Goal: Transaction & Acquisition: Purchase product/service

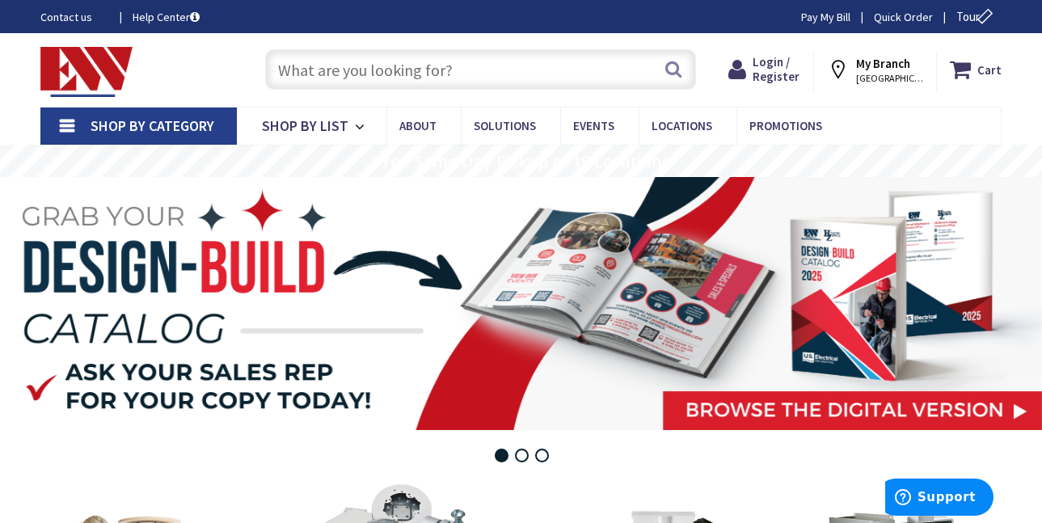
click at [294, 63] on input "text" at bounding box center [480, 69] width 431 height 40
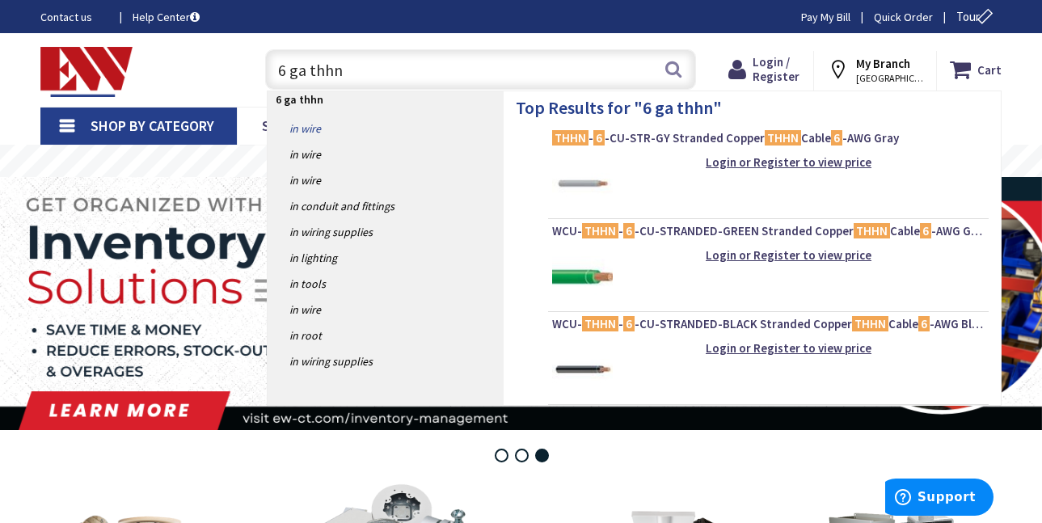
type input "6 ga thhn"
click at [314, 128] on link "in Wire" at bounding box center [386, 129] width 236 height 26
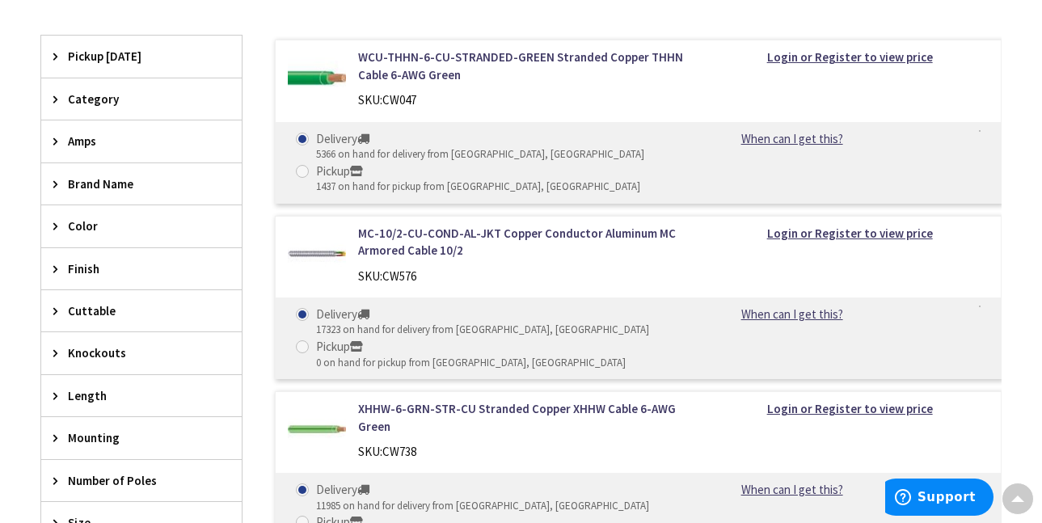
scroll to position [422, 0]
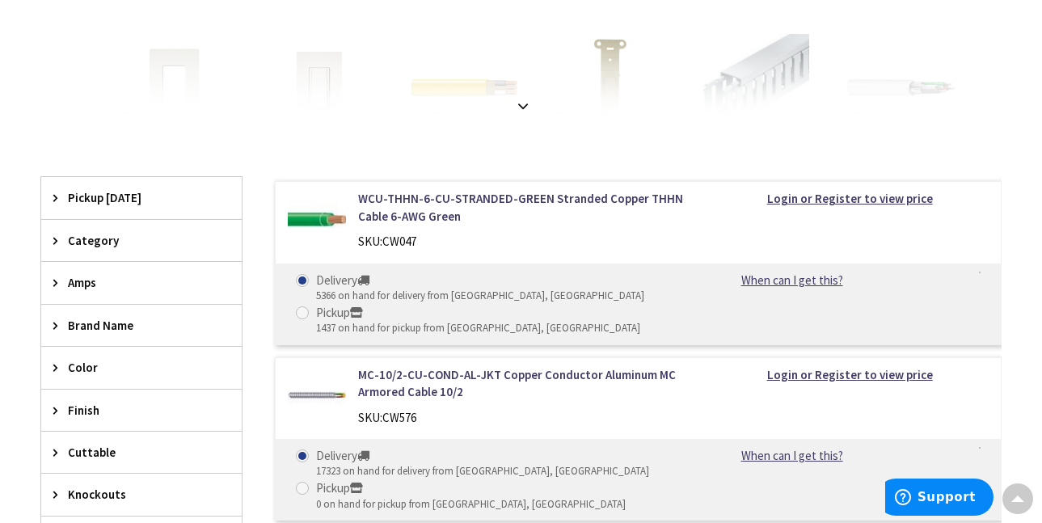
click at [308, 223] on img at bounding box center [317, 219] width 58 height 58
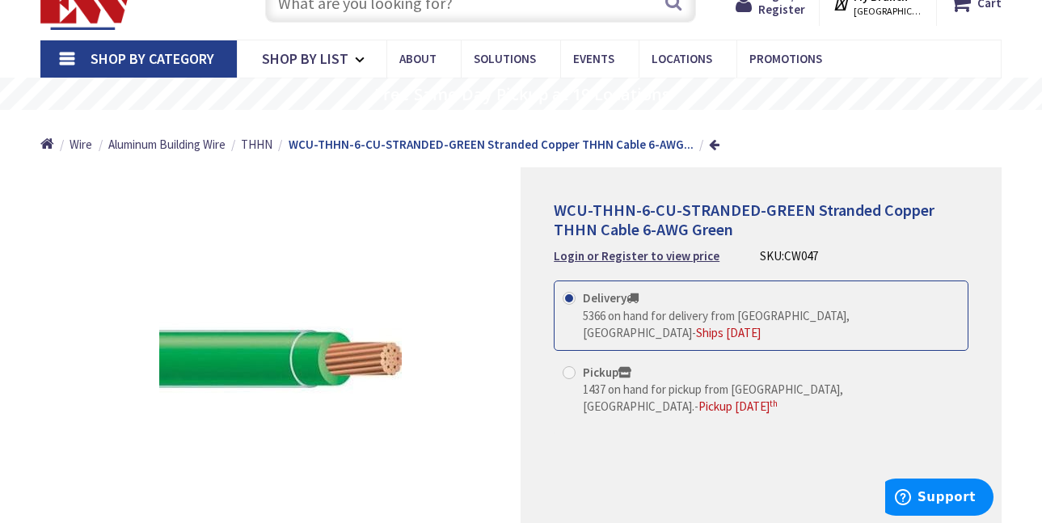
scroll to position [64, 0]
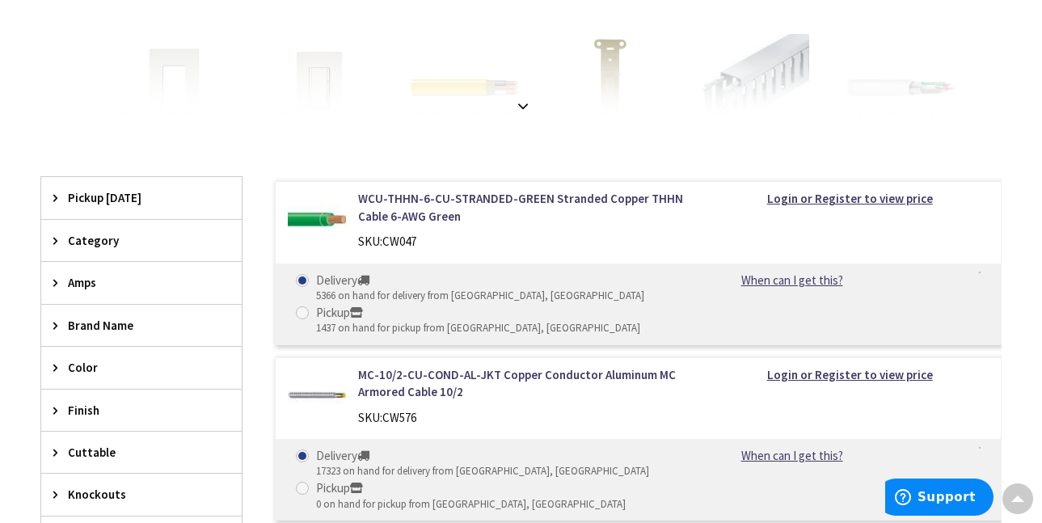
drag, startPoint x: 1040, startPoint y: 134, endPoint x: 1045, endPoint y: 150, distance: 16.1
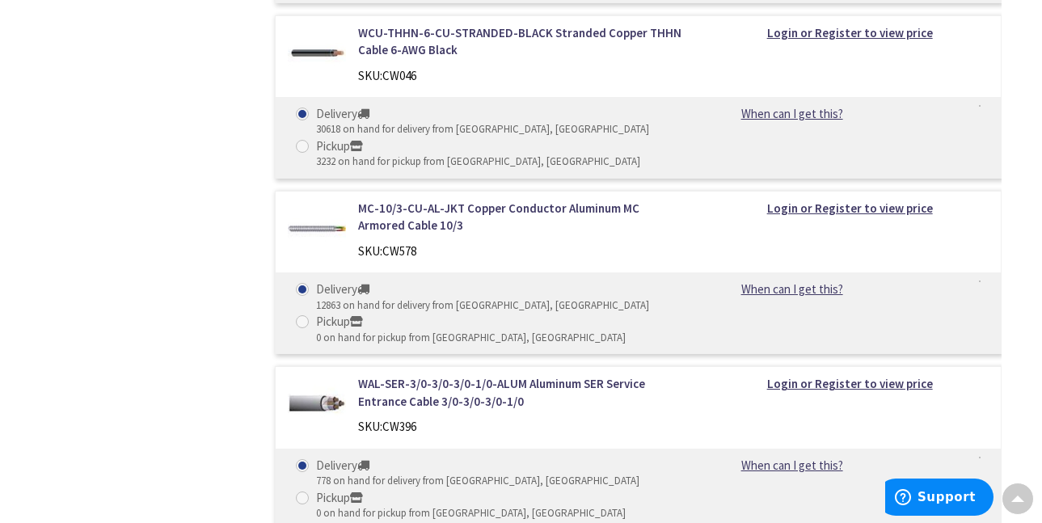
scroll to position [1405, 0]
